Goal: Navigation & Orientation: Understand site structure

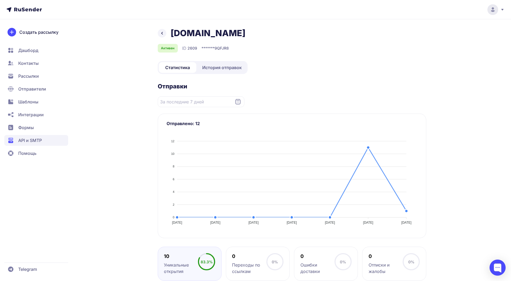
click at [217, 71] on span "История отправок" at bounding box center [221, 67] width 39 height 6
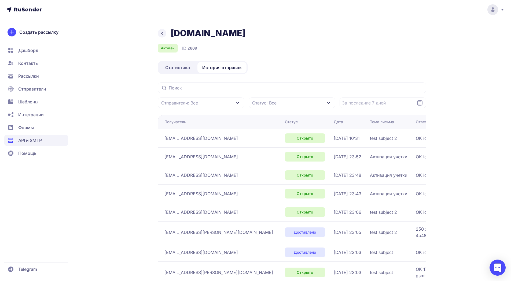
click at [186, 68] on span "Статистика" at bounding box center [177, 67] width 25 height 6
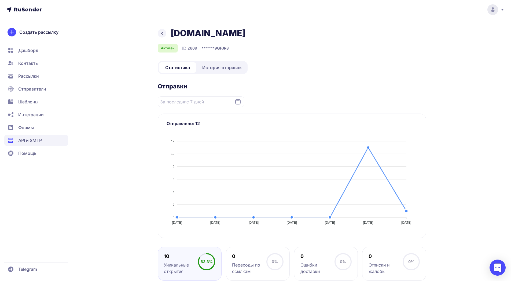
click at [57, 141] on span "API и SMTP" at bounding box center [36, 140] width 64 height 11
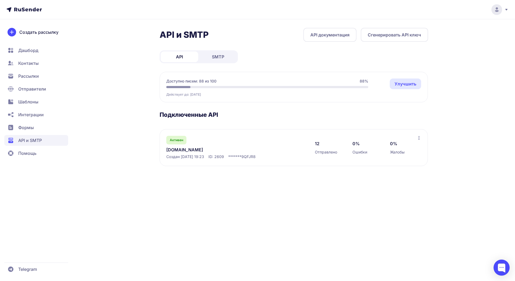
click at [62, 127] on span "Формы" at bounding box center [36, 127] width 64 height 11
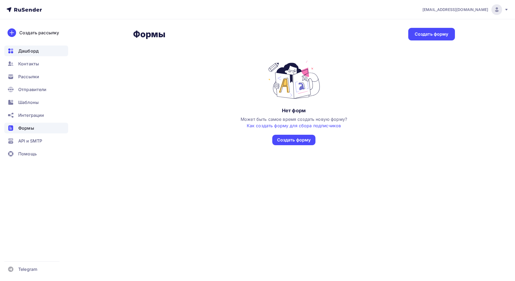
click at [37, 49] on span "Дашборд" at bounding box center [28, 51] width 20 height 6
